Goal: Task Accomplishment & Management: Manage account settings

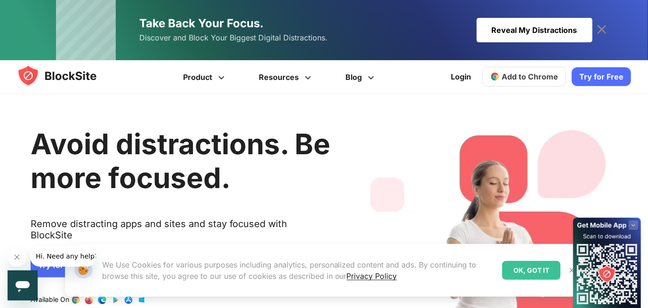
click at [607, 33] on icon at bounding box center [602, 29] width 15 height 15
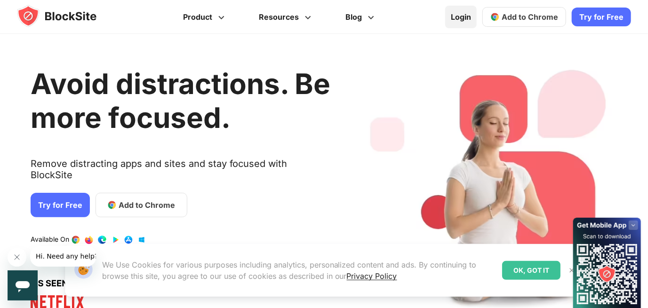
click at [457, 16] on link "Login" at bounding box center [461, 17] width 32 height 23
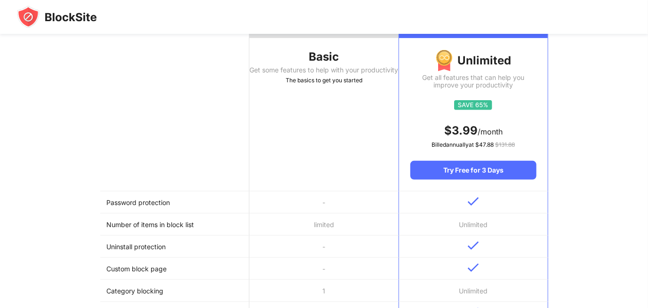
click at [323, 188] on th "Basic Get some features to help with your productivity The basics to get you st…" at bounding box center [324, 111] width 149 height 159
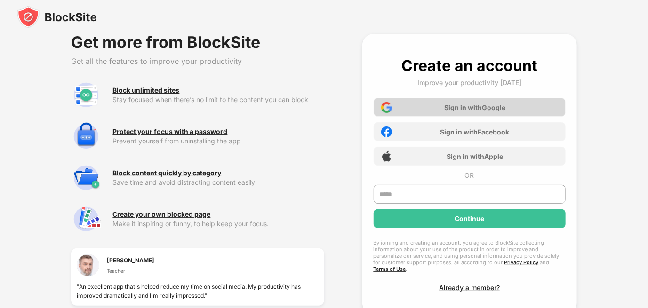
click at [427, 112] on div "Sign in with Google" at bounding box center [470, 107] width 192 height 19
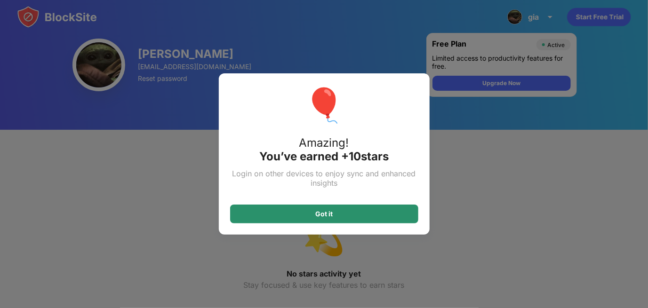
click at [330, 213] on div "Got it" at bounding box center [323, 214] width 17 height 8
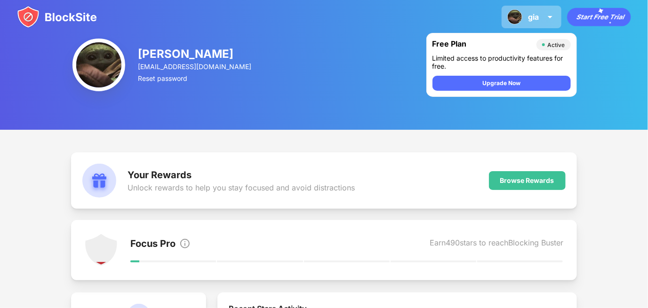
click at [537, 18] on div "gia" at bounding box center [533, 16] width 11 height 9
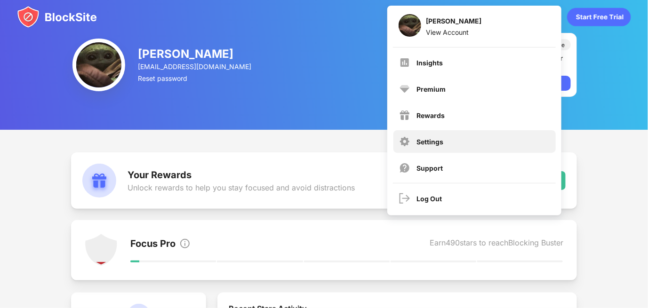
click at [414, 149] on div "Settings" at bounding box center [475, 141] width 162 height 23
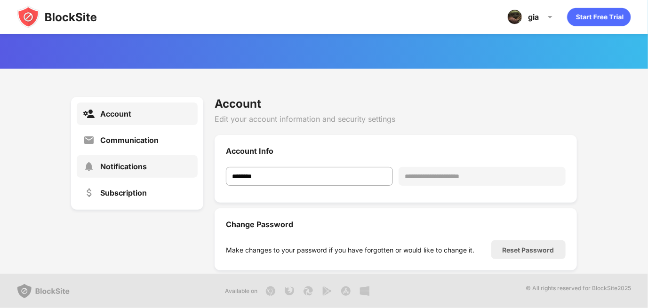
scroll to position [118, 0]
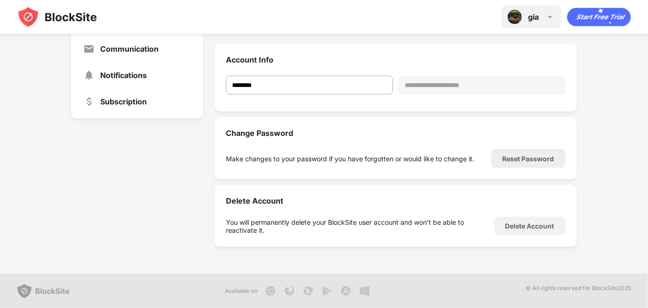
click at [538, 25] on div "gia gia phan View Account Insights Premium Rewards Settings Support Log Out" at bounding box center [532, 17] width 60 height 23
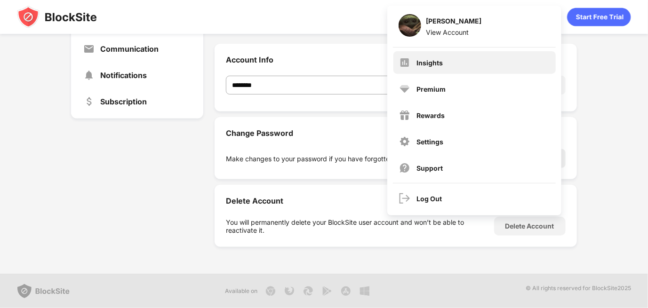
click at [452, 63] on div "Insights" at bounding box center [475, 62] width 162 height 23
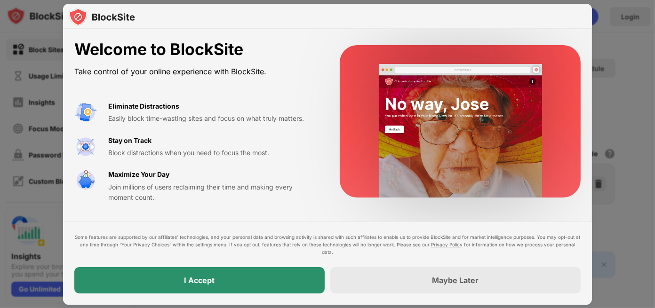
click at [223, 275] on div "I Accept" at bounding box center [199, 280] width 250 height 26
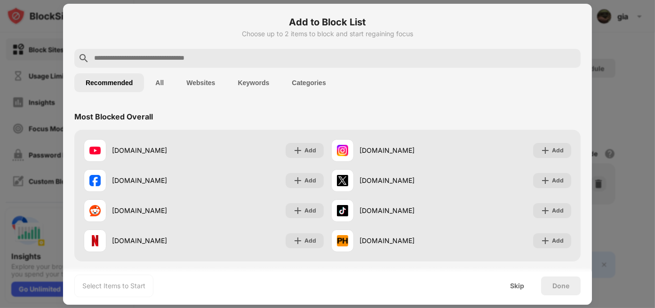
click at [206, 58] on input "text" at bounding box center [335, 58] width 484 height 11
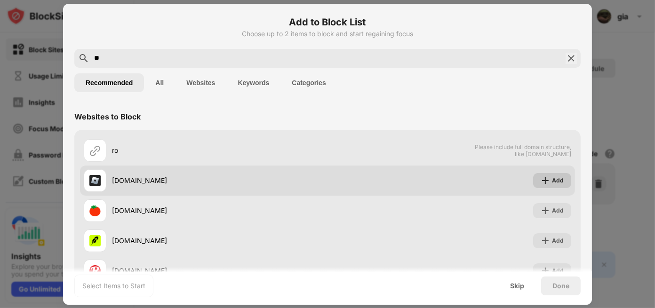
type input "**"
click at [538, 174] on div "Add" at bounding box center [552, 180] width 38 height 15
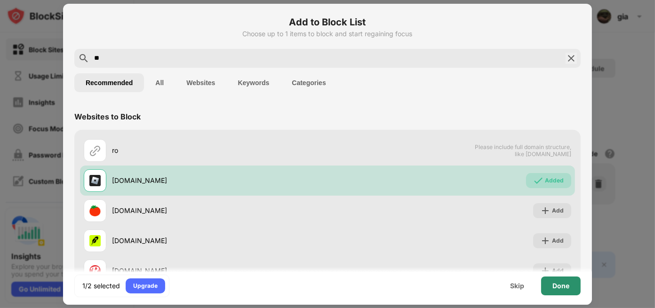
click at [563, 291] on div "Done" at bounding box center [561, 286] width 40 height 19
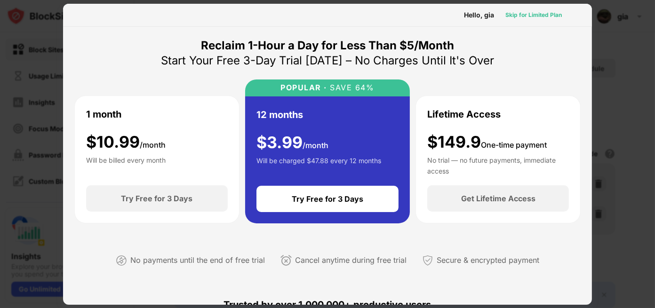
click at [515, 13] on div "Skip for Limited Plan" at bounding box center [534, 14] width 56 height 9
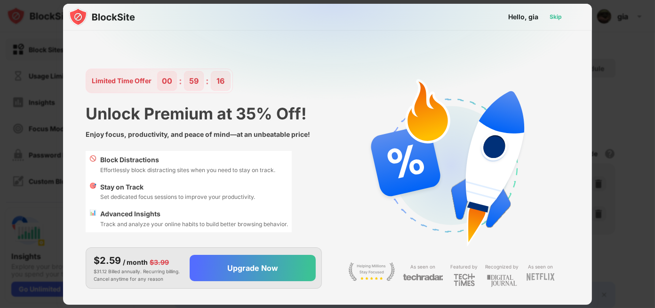
click at [557, 13] on div "Skip" at bounding box center [556, 16] width 12 height 9
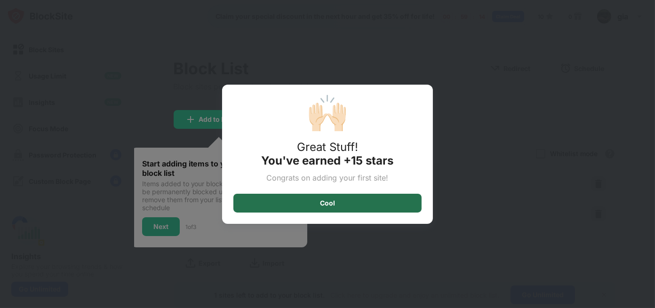
click at [338, 200] on div "Cool" at bounding box center [328, 203] width 188 height 19
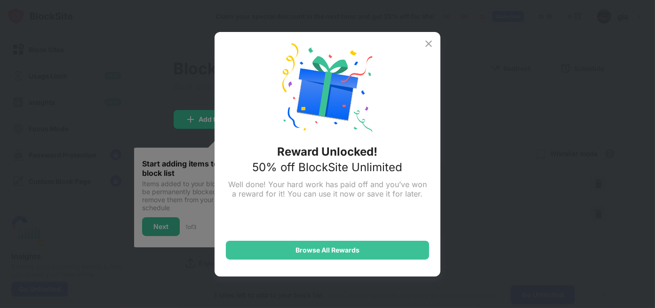
click at [430, 44] on img at bounding box center [428, 43] width 11 height 11
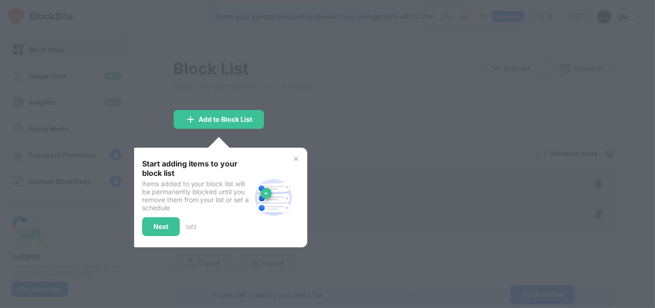
click at [295, 158] on img at bounding box center [296, 159] width 8 height 8
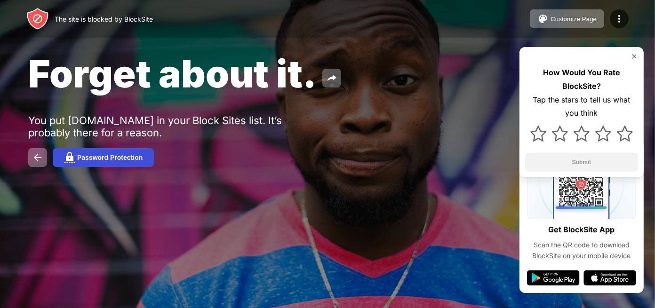
click at [111, 156] on div "Password Protection" at bounding box center [109, 158] width 65 height 8
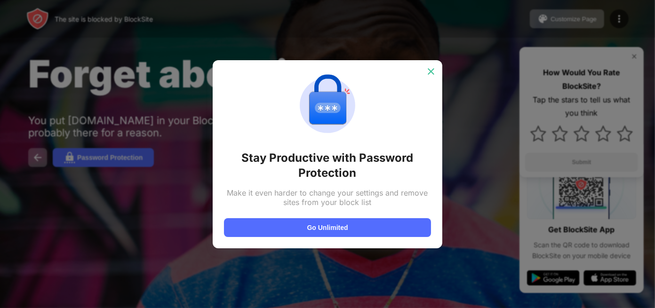
click at [430, 75] on img at bounding box center [431, 71] width 9 height 9
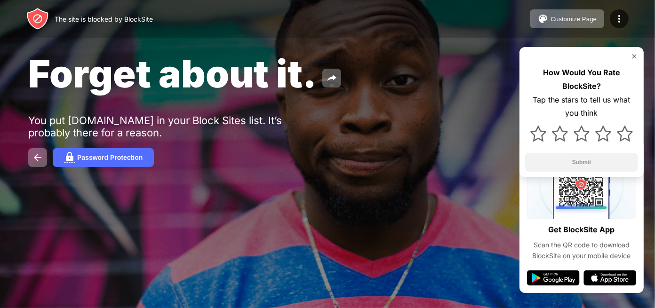
click at [635, 56] on img at bounding box center [635, 57] width 8 height 8
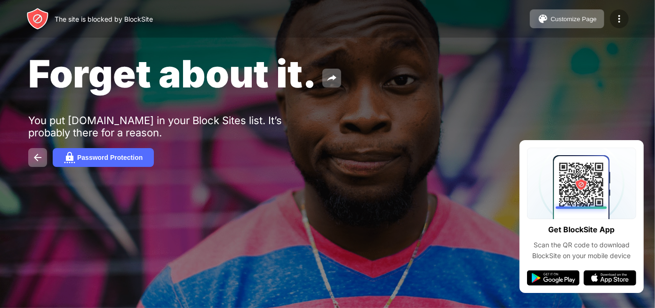
click at [612, 24] on div at bounding box center [619, 18] width 19 height 19
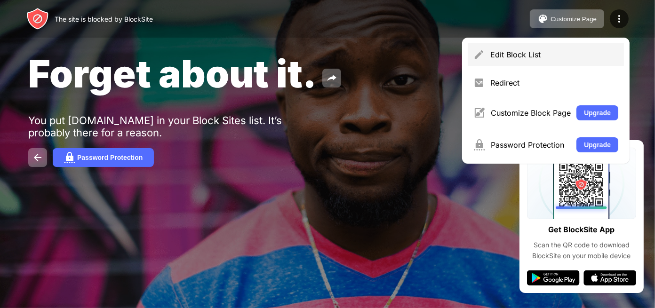
click at [538, 53] on div "Edit Block List" at bounding box center [555, 54] width 128 height 9
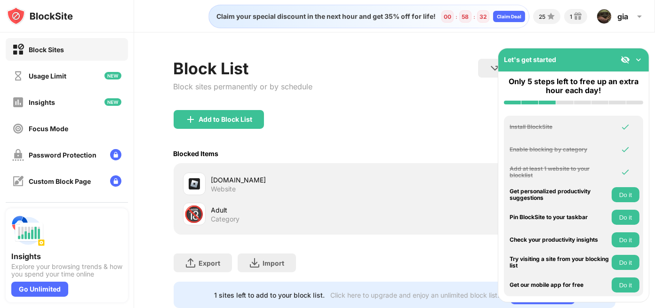
click at [637, 57] on img at bounding box center [638, 59] width 9 height 9
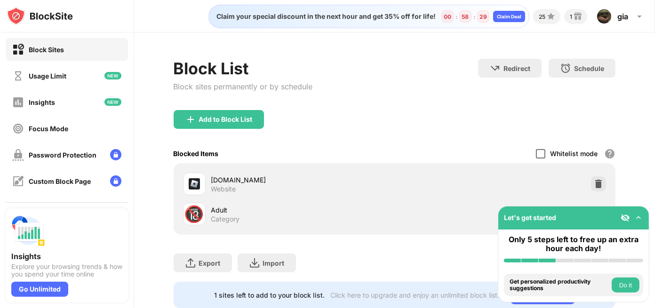
click at [536, 153] on div at bounding box center [540, 153] width 9 height 9
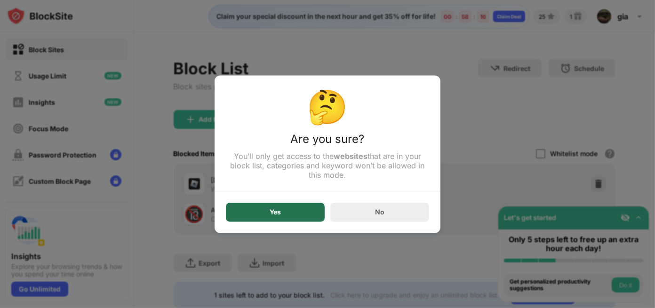
click at [305, 222] on div "Yes" at bounding box center [275, 212] width 99 height 19
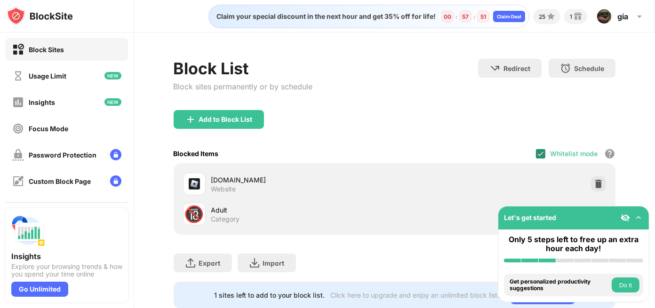
click at [540, 152] on div at bounding box center [540, 153] width 9 height 9
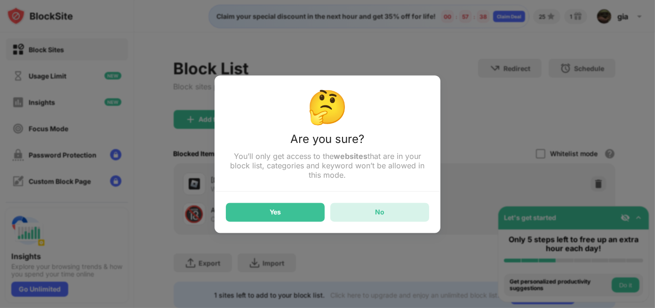
click at [410, 213] on div "No" at bounding box center [380, 212] width 99 height 19
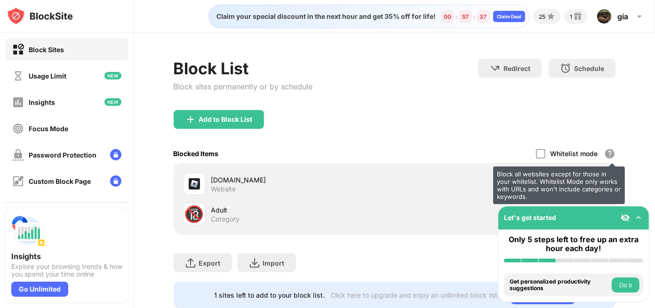
click at [605, 149] on div "Block all websites except for those in your whitelist. Whitelist Mode only work…" at bounding box center [610, 153] width 11 height 11
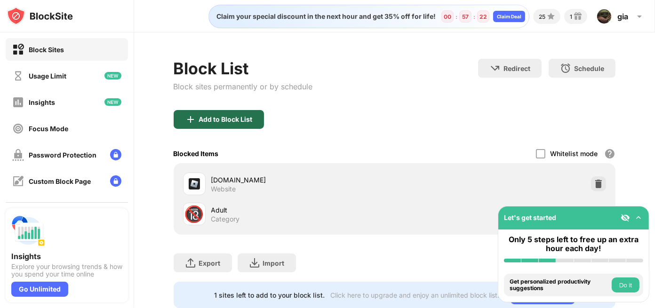
click at [221, 113] on div "Add to Block List" at bounding box center [219, 119] width 90 height 19
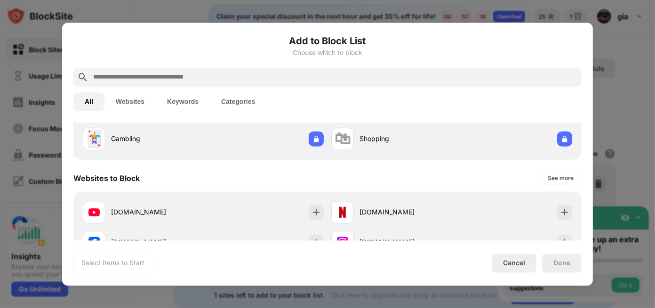
scroll to position [93, 0]
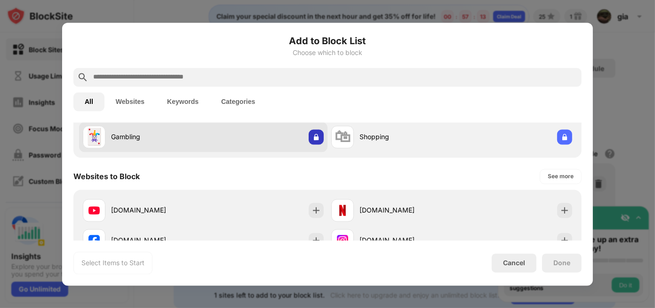
click at [312, 136] on img at bounding box center [316, 136] width 9 height 9
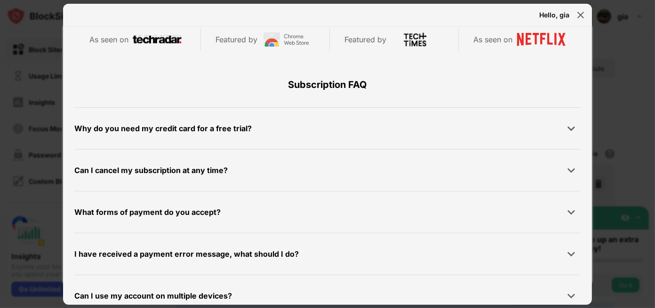
scroll to position [447, 0]
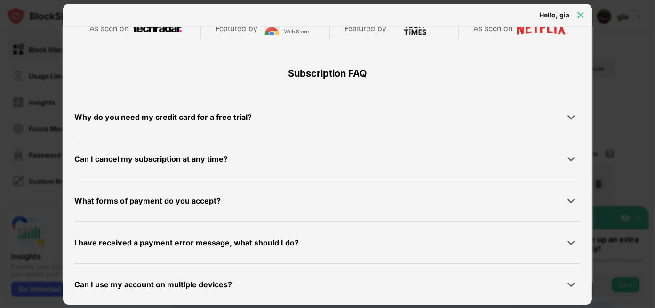
click at [583, 16] on img at bounding box center [580, 14] width 9 height 9
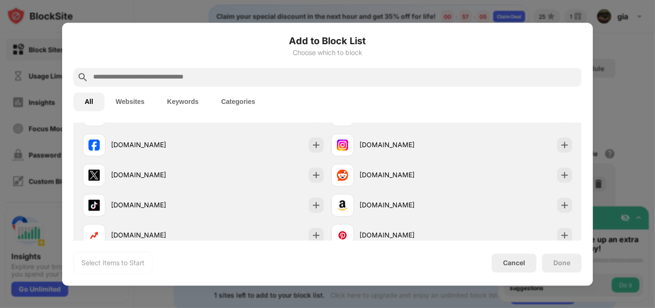
scroll to position [193, 0]
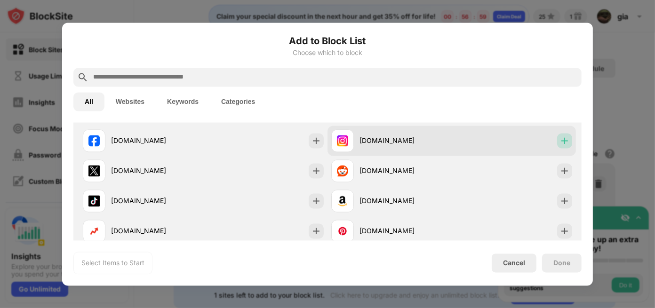
click at [560, 141] on img at bounding box center [564, 140] width 9 height 9
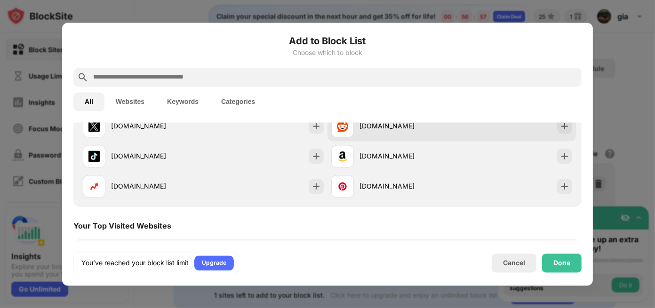
scroll to position [222, 0]
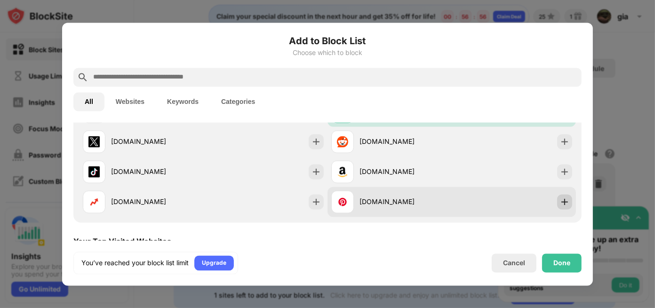
click at [561, 198] on img at bounding box center [564, 201] width 9 height 9
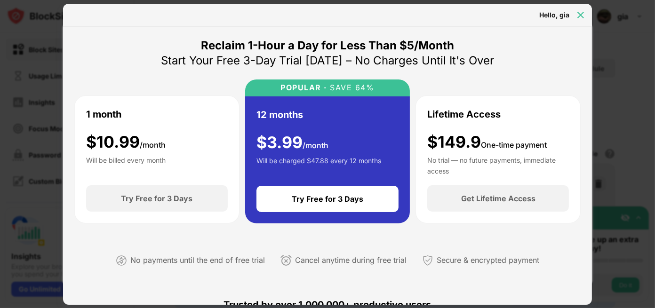
click at [580, 14] on img at bounding box center [580, 14] width 9 height 9
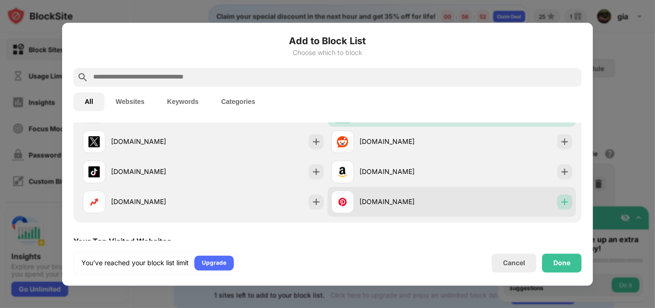
click at [560, 200] on img at bounding box center [564, 201] width 9 height 9
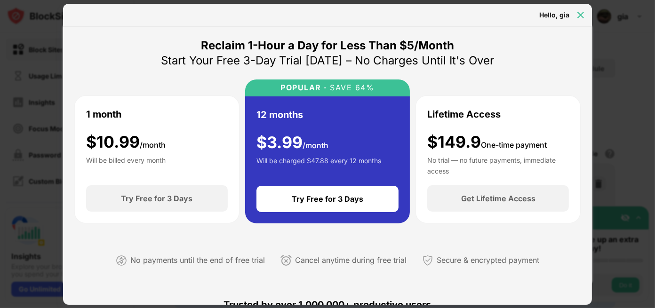
click at [585, 8] on div at bounding box center [580, 15] width 15 height 15
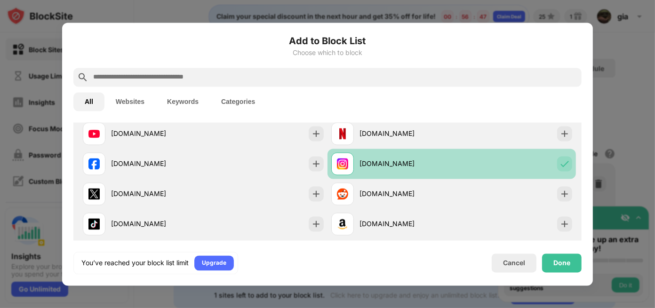
scroll to position [169, 0]
click at [560, 166] on img at bounding box center [564, 164] width 9 height 9
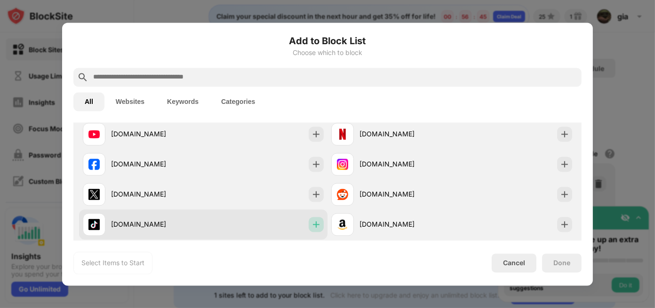
click at [313, 222] on img at bounding box center [316, 224] width 9 height 9
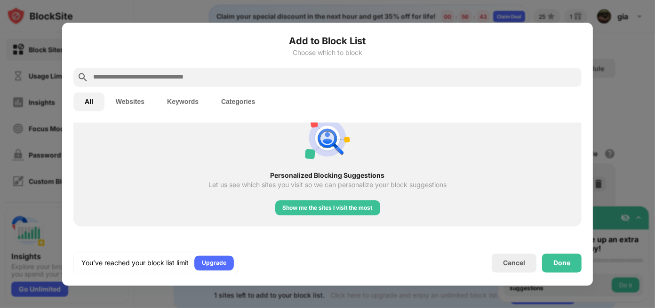
scroll to position [373, 0]
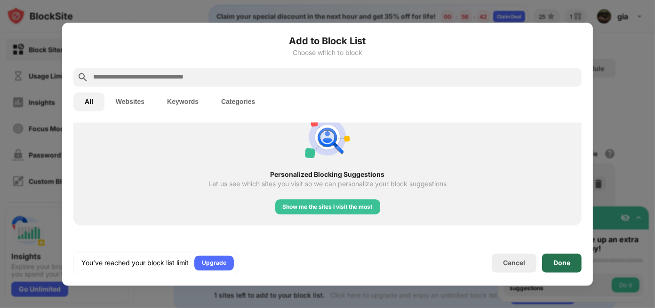
click at [560, 258] on div "Done" at bounding box center [562, 263] width 40 height 19
